Goal: Information Seeking & Learning: Learn about a topic

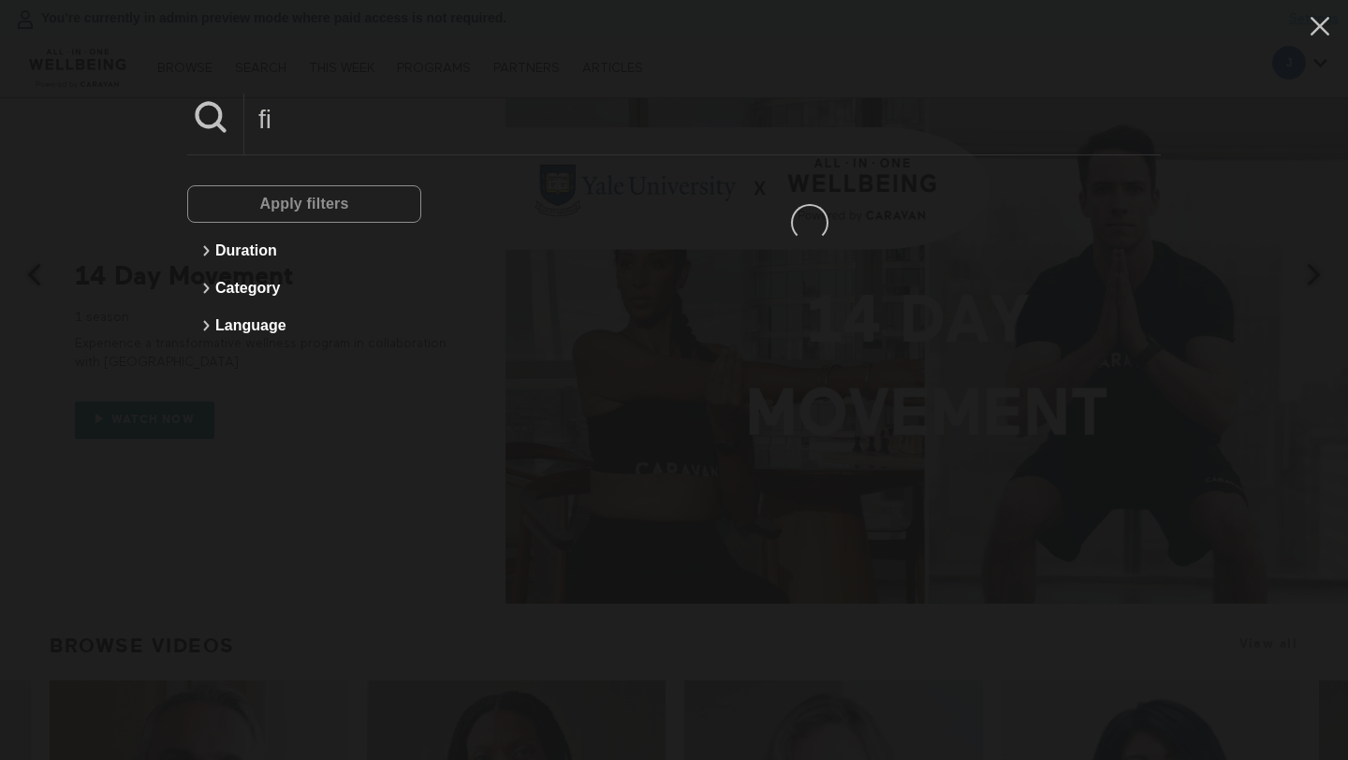
type input "f"
type input "digital"
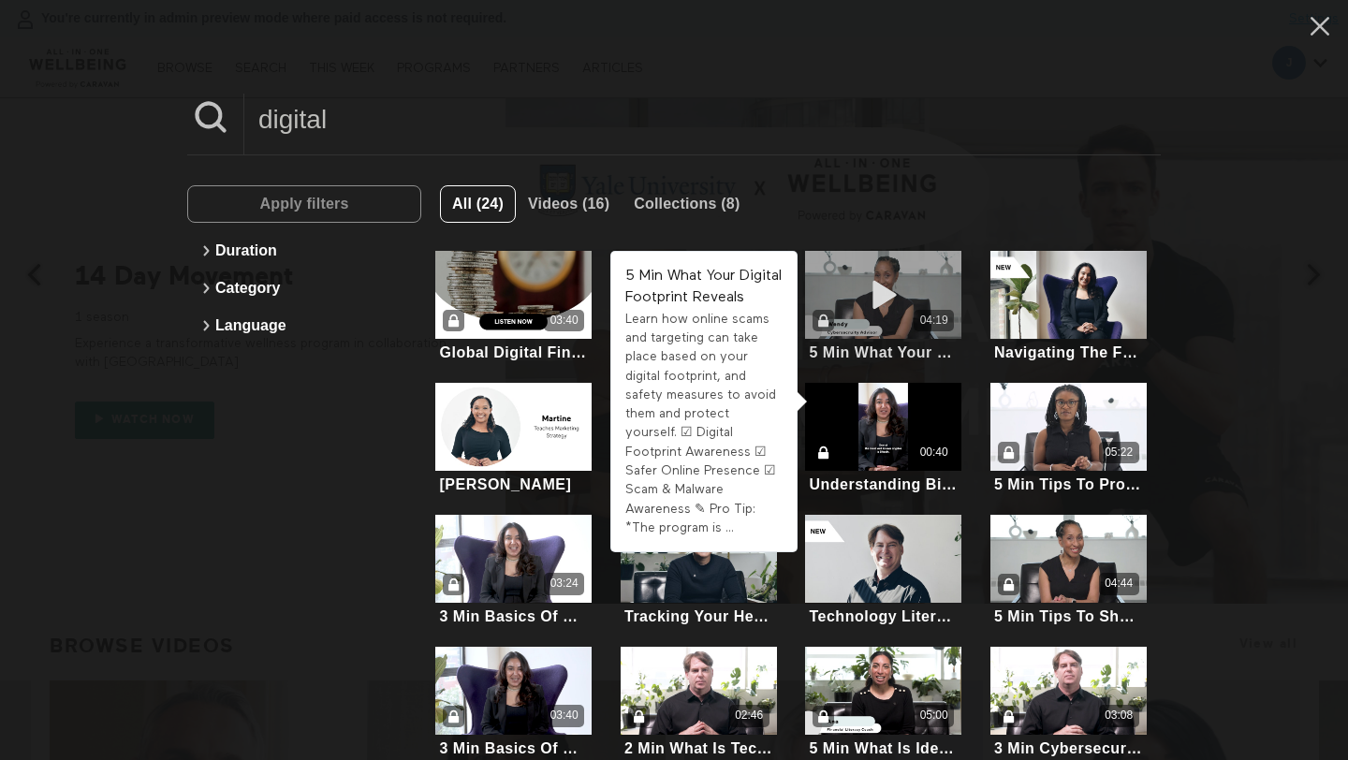
click at [895, 298] on icon at bounding box center [883, 295] width 56 height 33
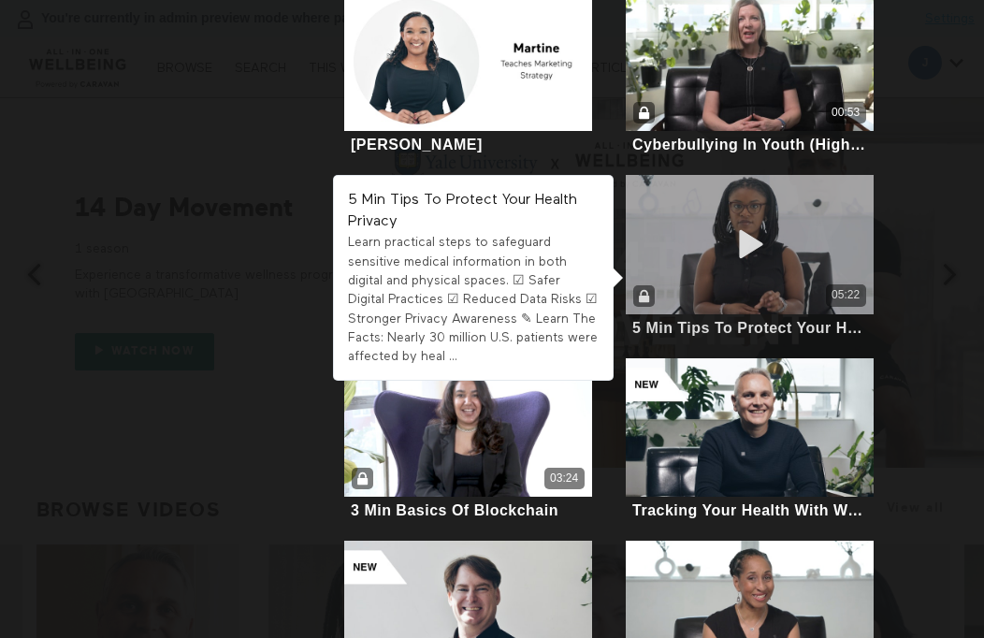
scroll to position [628, 0]
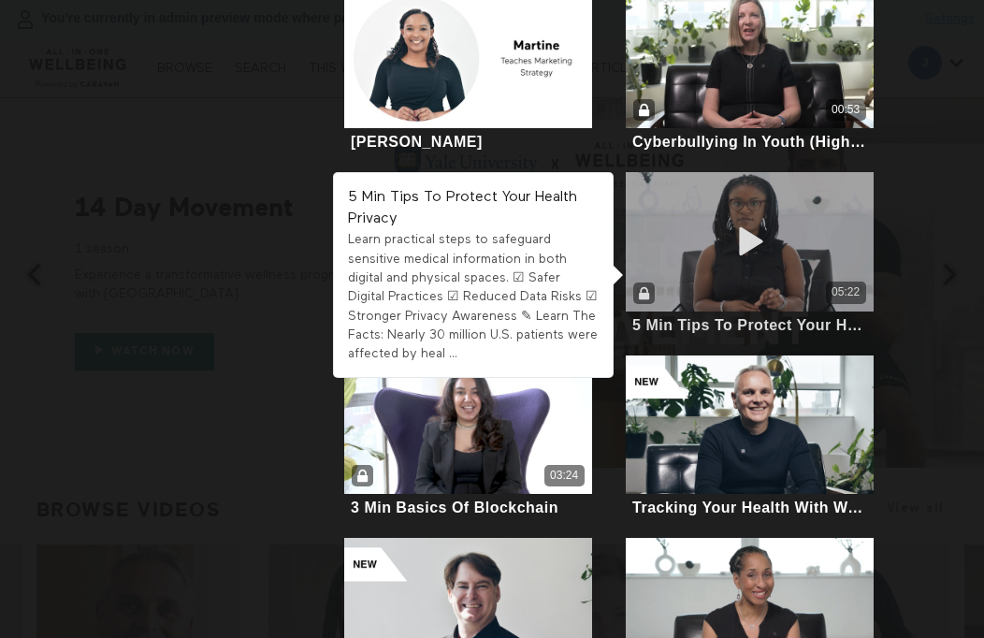
click at [769, 270] on div "05:22" at bounding box center [749, 241] width 247 height 139
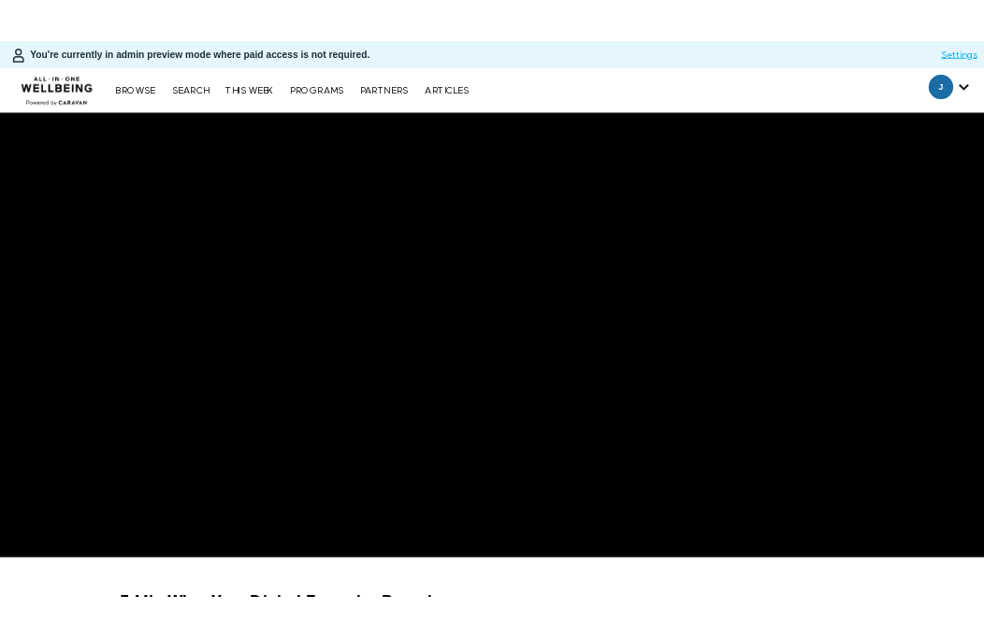
scroll to position [224, 0]
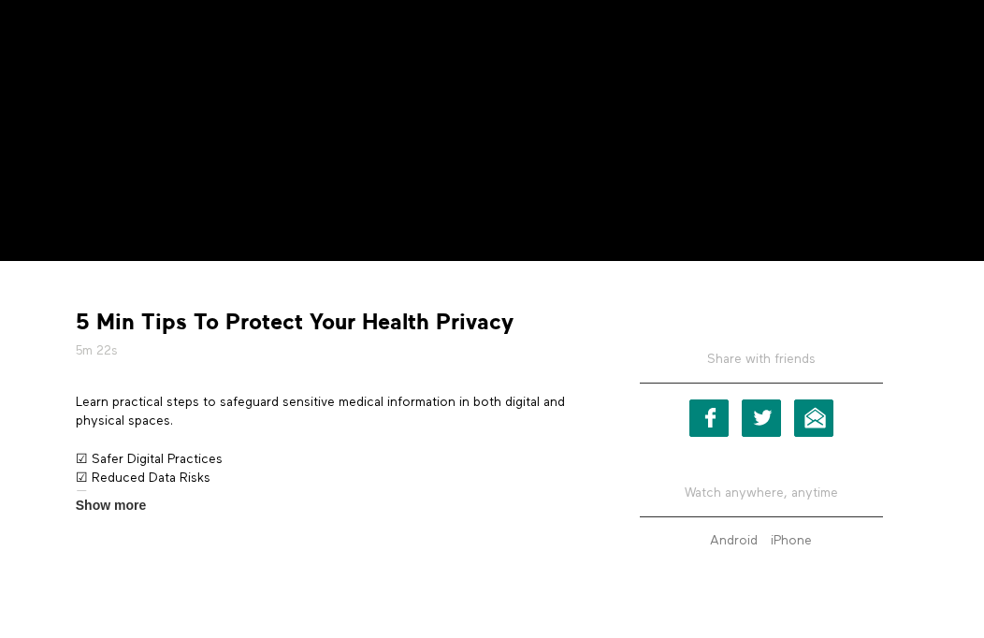
scroll to position [424, 0]
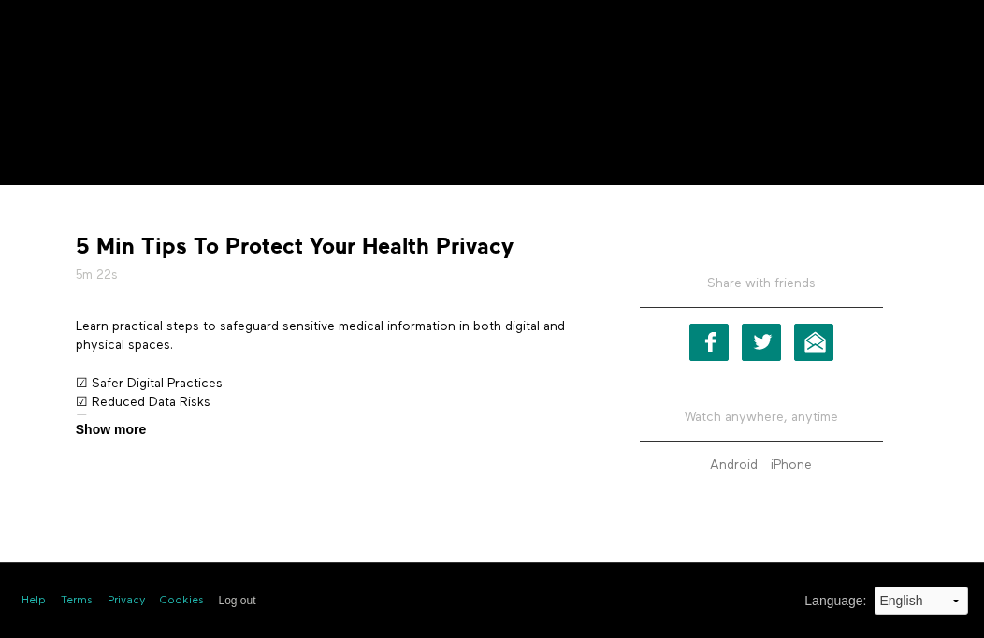
click at [113, 430] on span "Show more" at bounding box center [111, 430] width 70 height 20
click at [0, 0] on input "Show more Show less" at bounding box center [0, 0] width 0 height 0
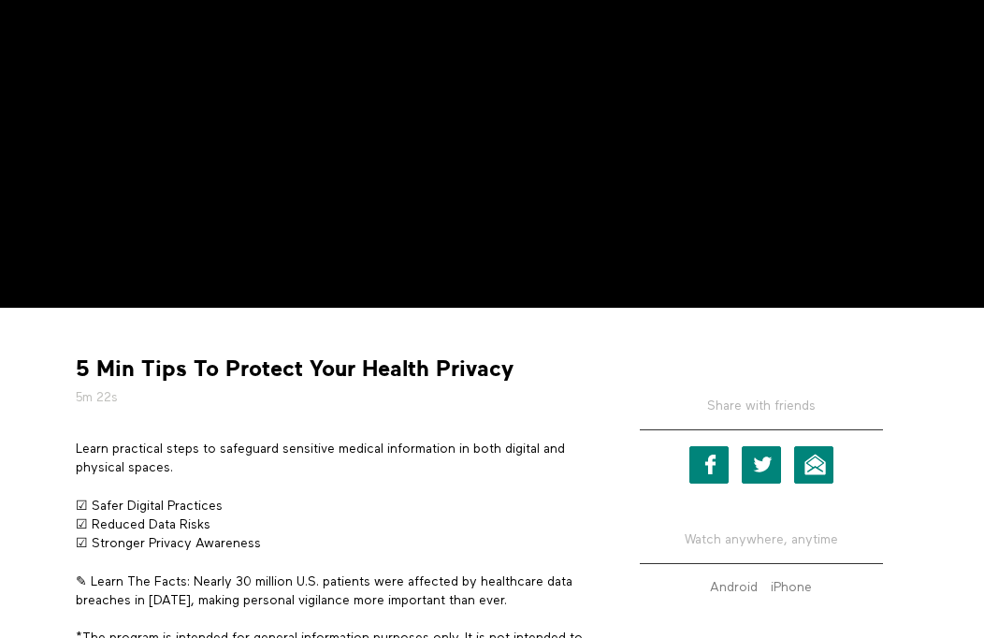
scroll to position [118, 0]
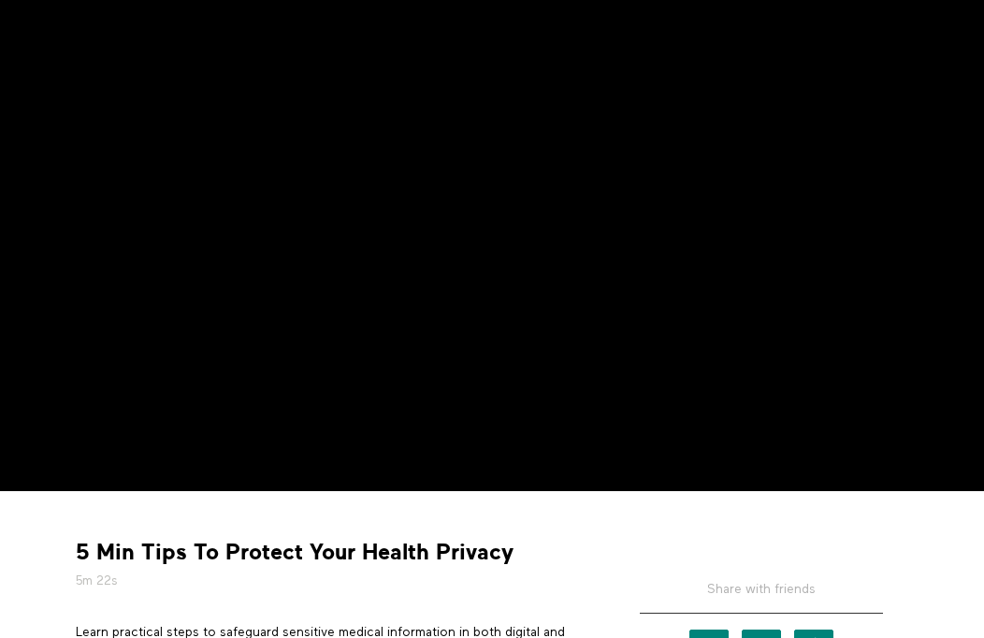
click at [168, 553] on strong "5 Min Tips To Protect Your Health Privacy" at bounding box center [295, 552] width 438 height 29
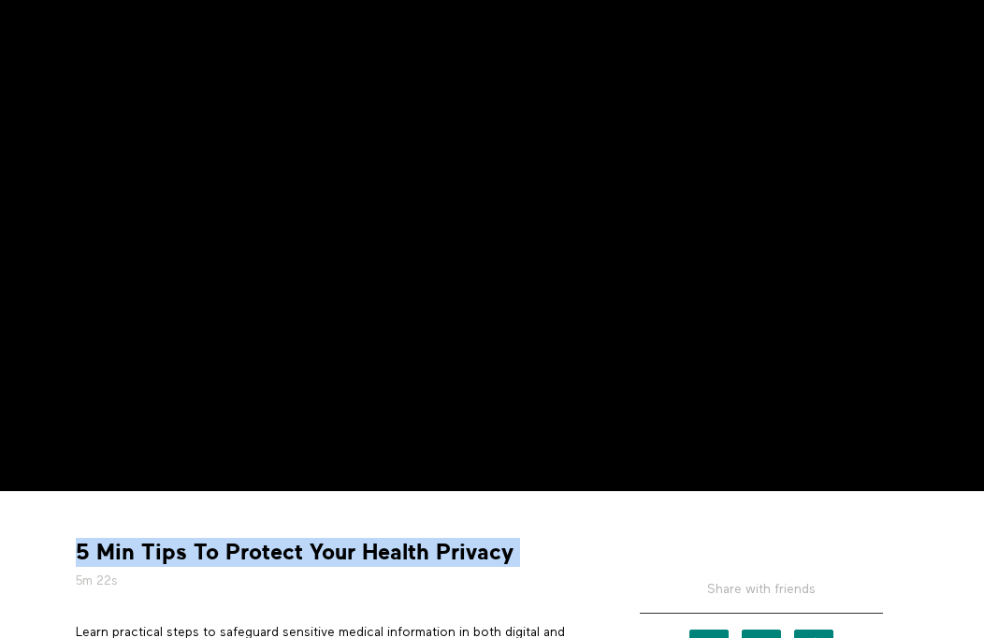
click at [168, 553] on strong "5 Min Tips To Protect Your Health Privacy" at bounding box center [295, 552] width 438 height 29
copy div "5 Min Tips To Protect Your Health Privacy"
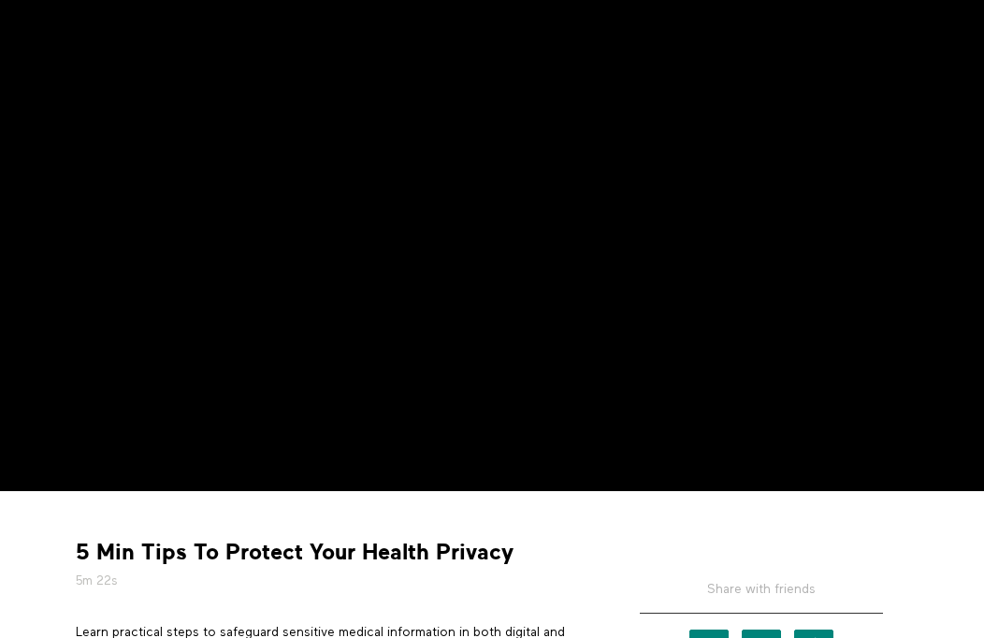
click at [205, 554] on strong "5 Min Tips To Protect Your Health Privacy" at bounding box center [295, 552] width 438 height 29
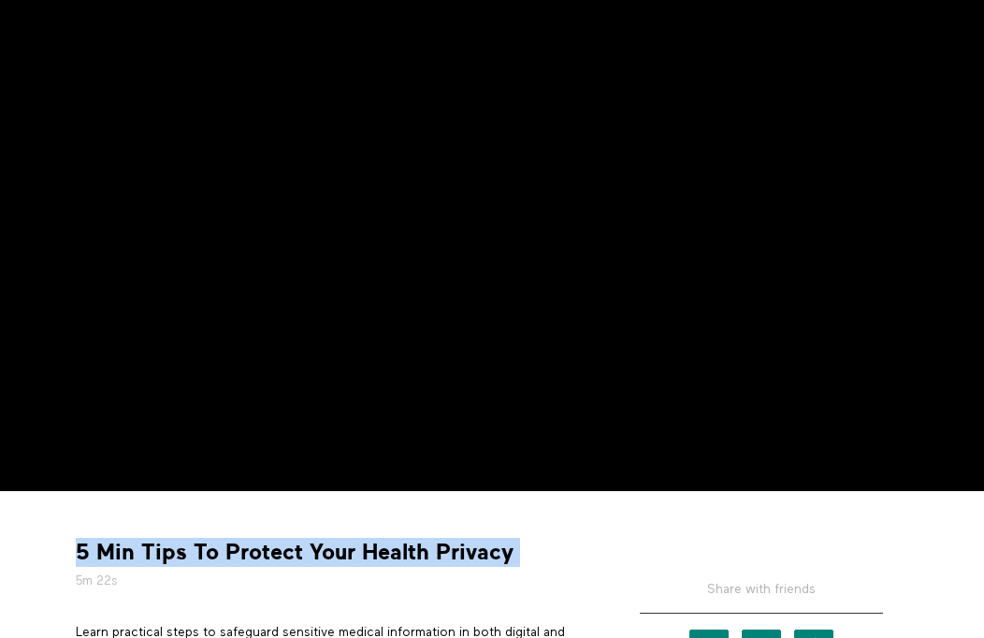
click at [205, 554] on strong "5 Min Tips To Protect Your Health Privacy" at bounding box center [295, 552] width 438 height 29
copy div "5 Min Tips To Protect Your Health Privacy"
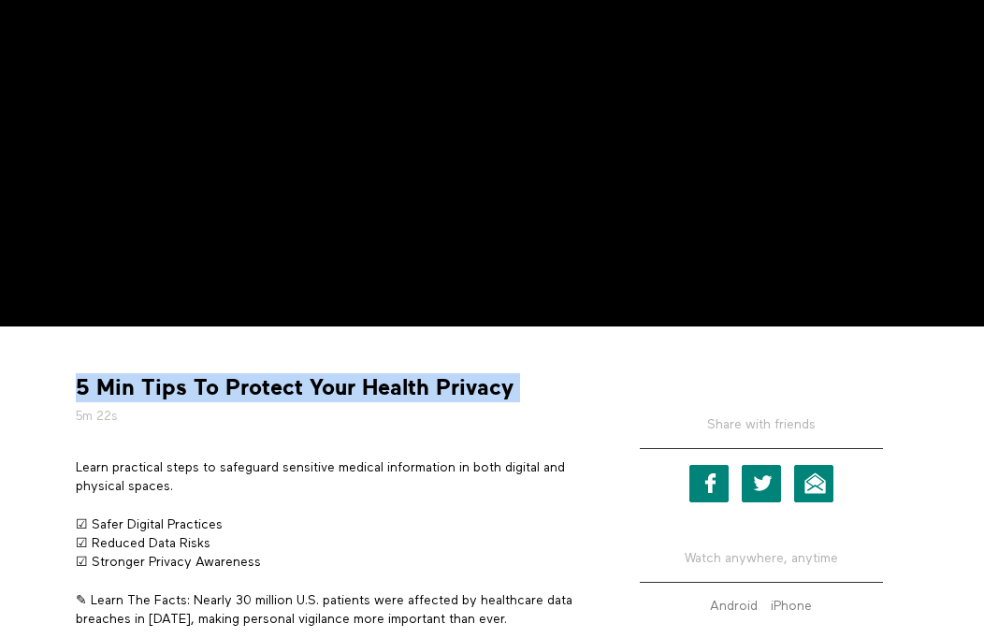
scroll to position [480, 0]
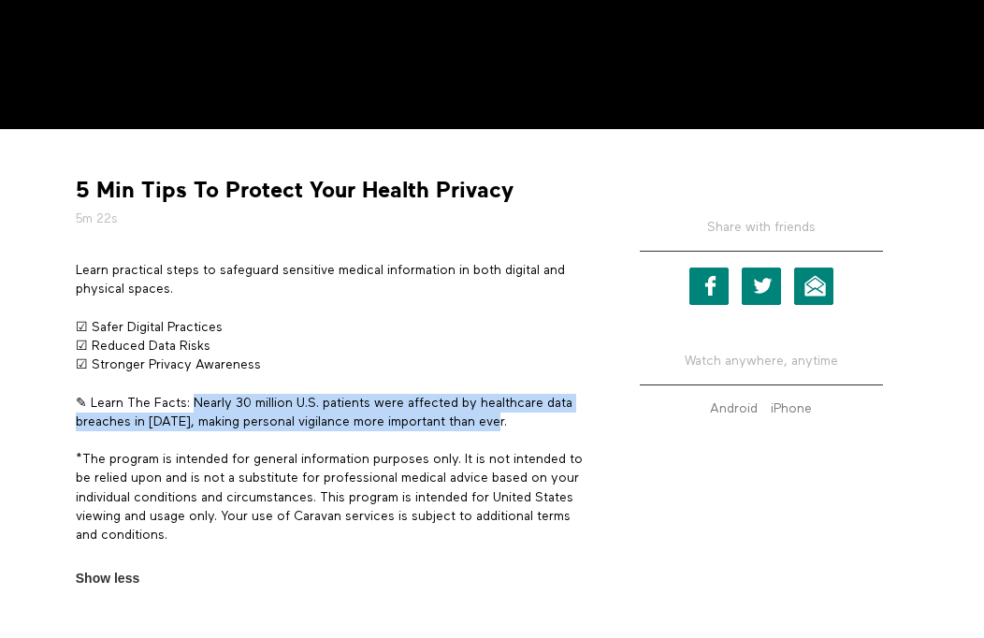
drag, startPoint x: 195, startPoint y: 403, endPoint x: 518, endPoint y: 420, distance: 324.2
click at [518, 420] on p "✎ Learn The Facts: Nearly 30 million U.S. patients were affected by healthcare …" at bounding box center [331, 413] width 510 height 38
copy p "Nearly 30 million U.S. patients were affected by healthcare data breaches in 20…"
